Goal: Task Accomplishment & Management: Manage account settings

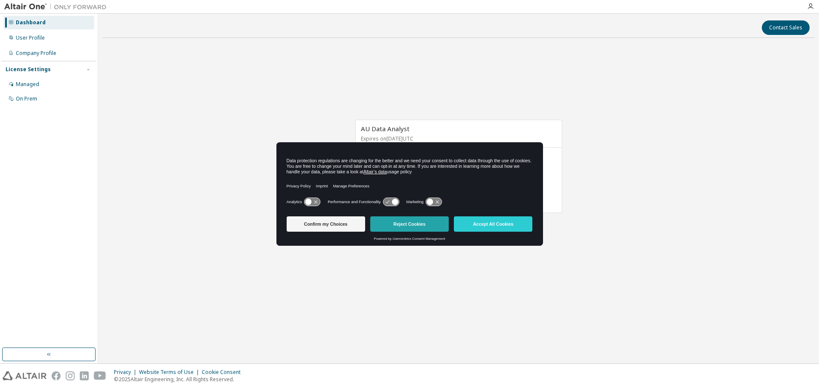
click at [394, 226] on button "Reject Cookies" at bounding box center [409, 224] width 78 height 15
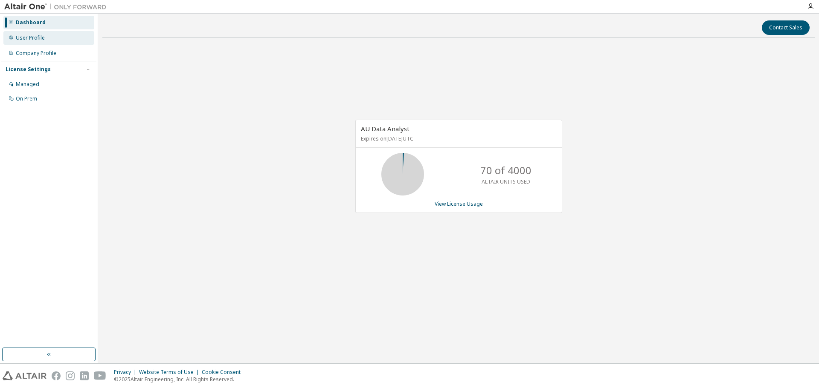
click at [56, 36] on div "User Profile" at bounding box center [48, 38] width 91 height 14
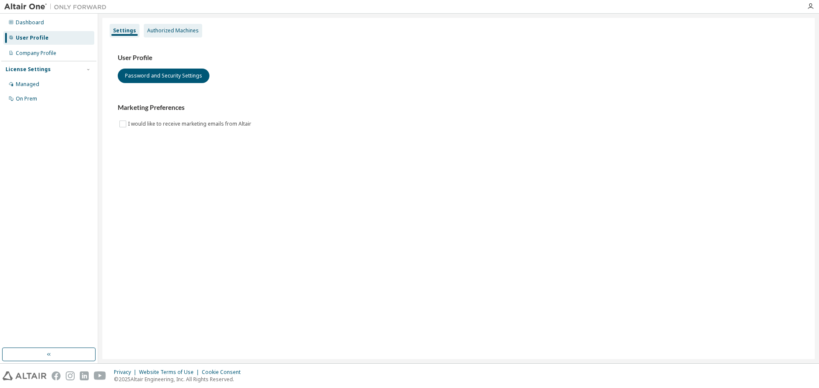
click at [169, 27] on div "Authorized Machines" at bounding box center [173, 30] width 52 height 7
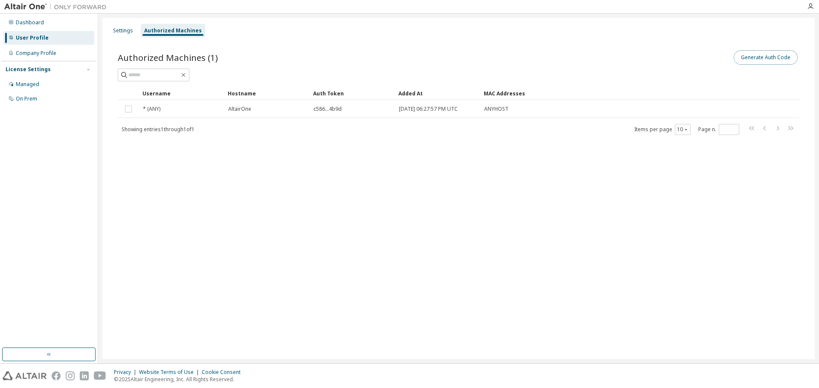
click at [757, 63] on button "Generate Auth Code" at bounding box center [765, 57] width 64 height 14
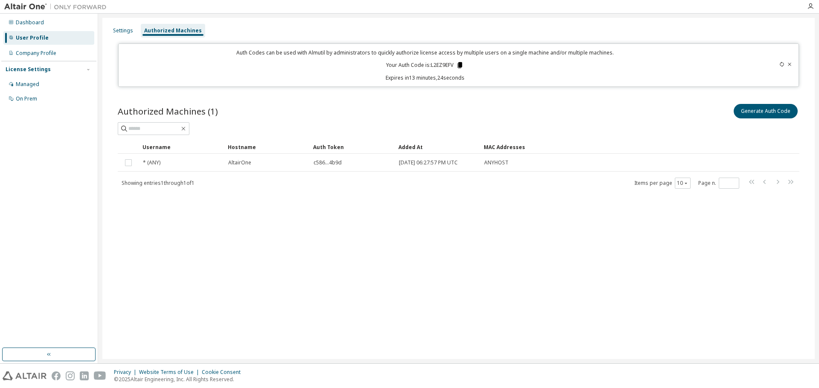
click at [462, 66] on icon at bounding box center [460, 65] width 8 height 8
click at [601, 241] on div "Settings Authorized Machines Auth Codes can be used with Almutil by administrat…" at bounding box center [458, 189] width 712 height 342
